Goal: Find specific page/section: Find specific page/section

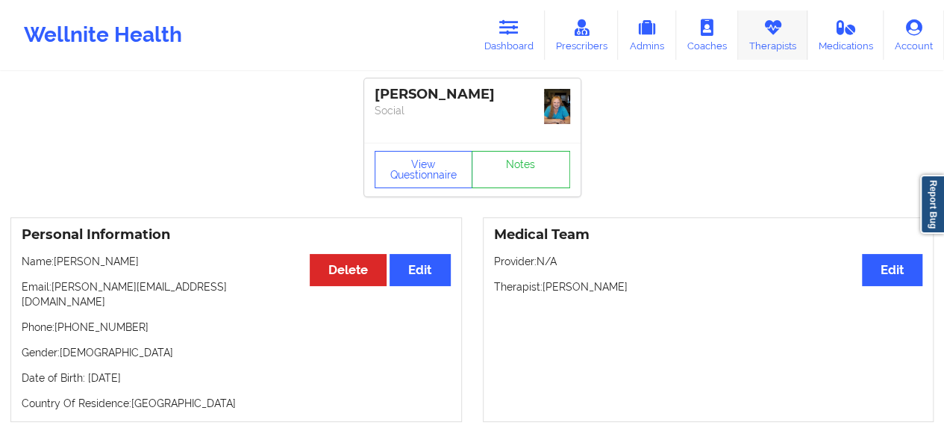
click at [746, 19] on link "Therapists" at bounding box center [772, 34] width 69 height 49
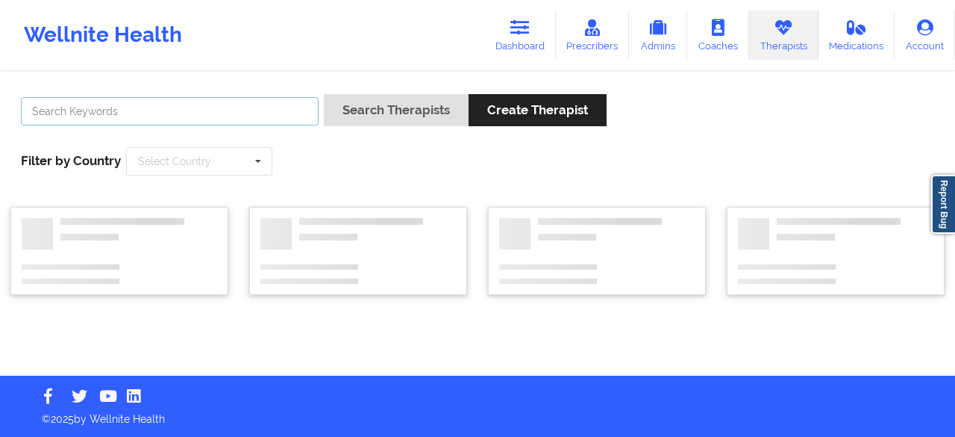
click at [178, 105] on input "text" at bounding box center [170, 111] width 298 height 28
paste input "[PERSON_NAME]"
click at [324, 94] on button "Search Therapists" at bounding box center [396, 110] width 145 height 32
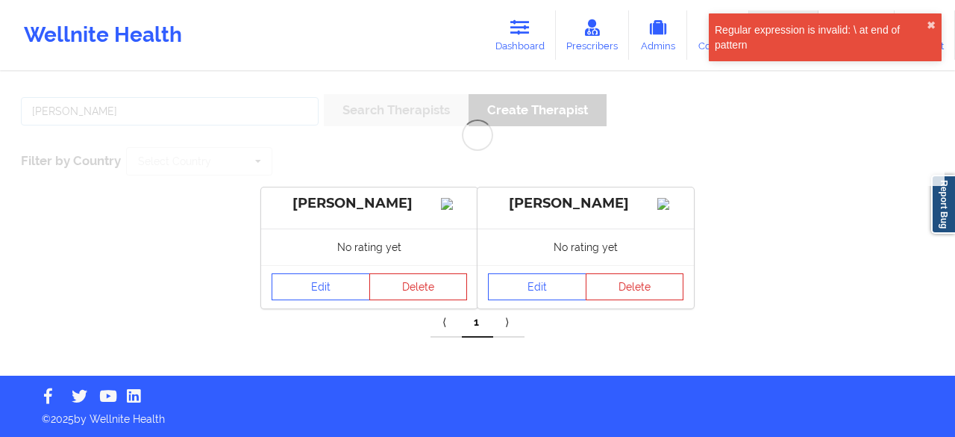
type input "[PERSON_NAME]"
click at [324, 94] on button "Search Therapists" at bounding box center [396, 110] width 145 height 32
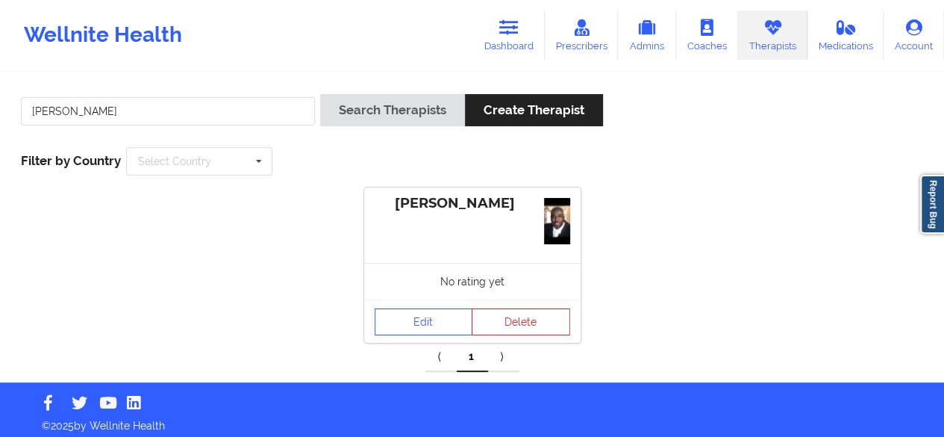
click at [772, 40] on link "Therapists" at bounding box center [772, 34] width 69 height 49
click at [303, 116] on input "[PERSON_NAME]" at bounding box center [168, 111] width 294 height 28
paste input "affiniti [PERSON_NAME]"
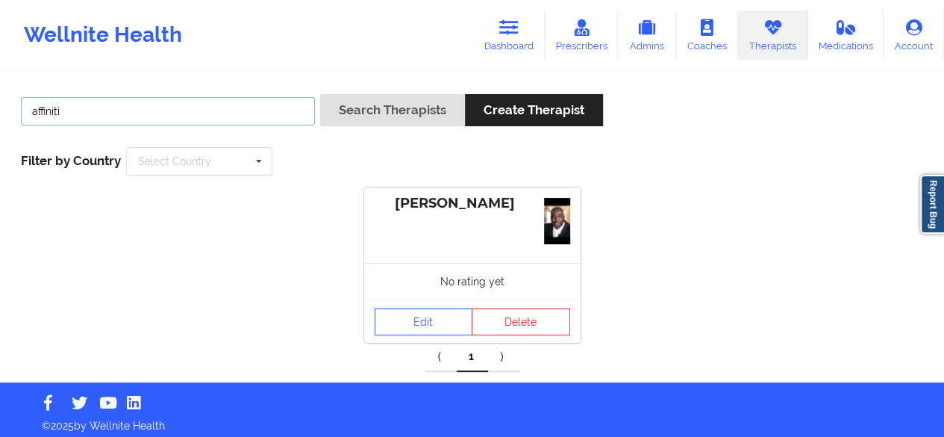
type input "affiniti"
click at [320, 94] on button "Search Therapists" at bounding box center [392, 110] width 145 height 32
